Goal: Navigation & Orientation: Find specific page/section

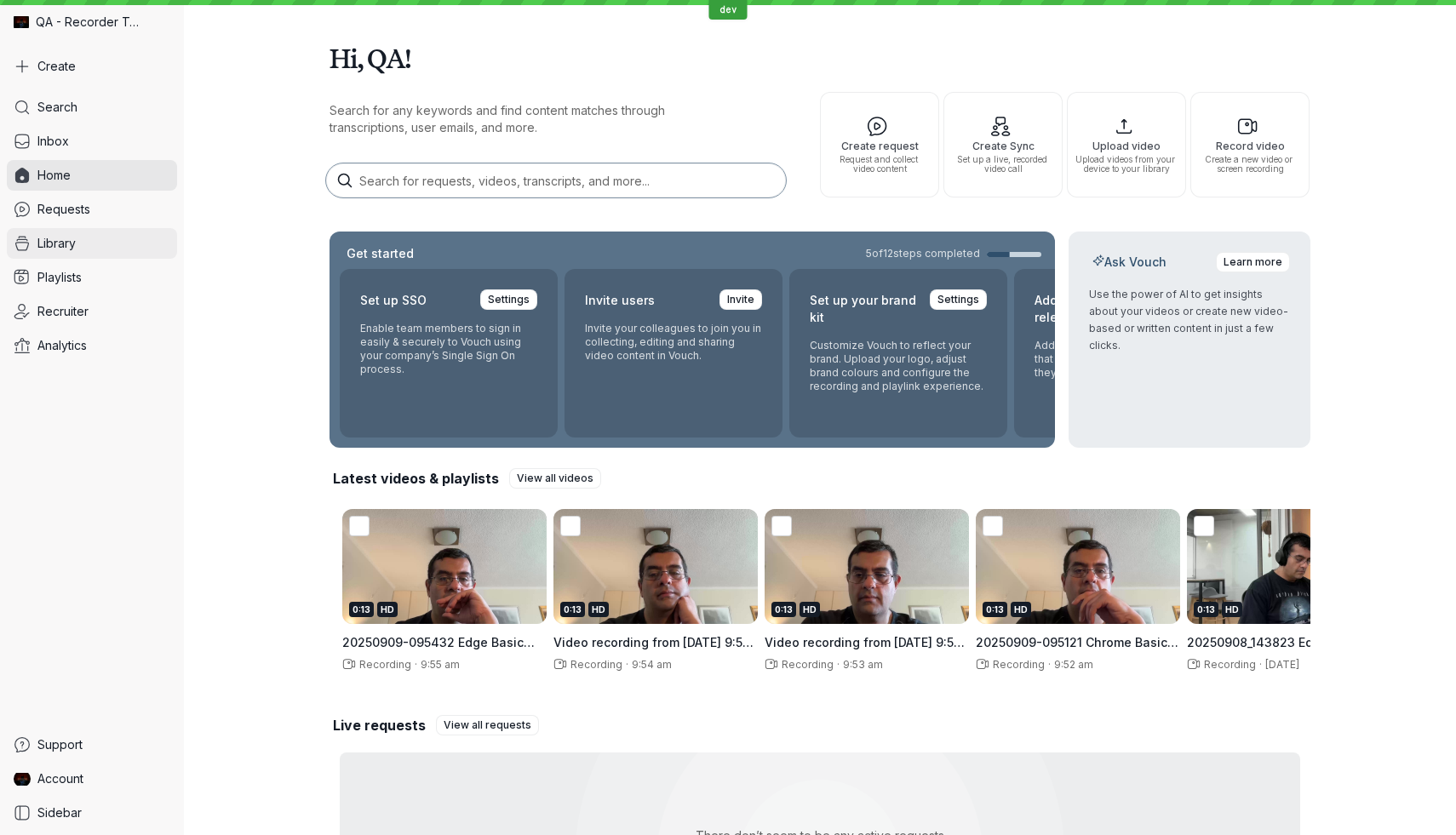
click at [85, 245] on link "Library" at bounding box center [92, 243] width 170 height 31
